Goal: Find specific page/section: Find specific page/section

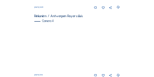
scroll to position [321, 0]
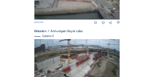
click at [96, 53] on img at bounding box center [76, 63] width 85 height 48
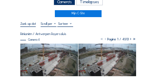
scroll to position [32, 0]
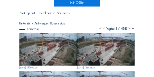
click at [55, 53] on img at bounding box center [48, 49] width 58 height 32
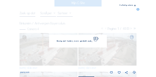
click at [55, 53] on img at bounding box center [77, 38] width 109 height 61
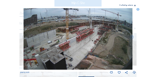
click at [135, 6] on icon at bounding box center [135, 6] width 2 height 2
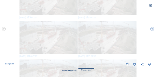
scroll to position [0, 0]
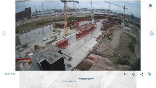
click at [150, 5] on icon at bounding box center [149, 5] width 3 height 3
